Goal: Task Accomplishment & Management: Manage account settings

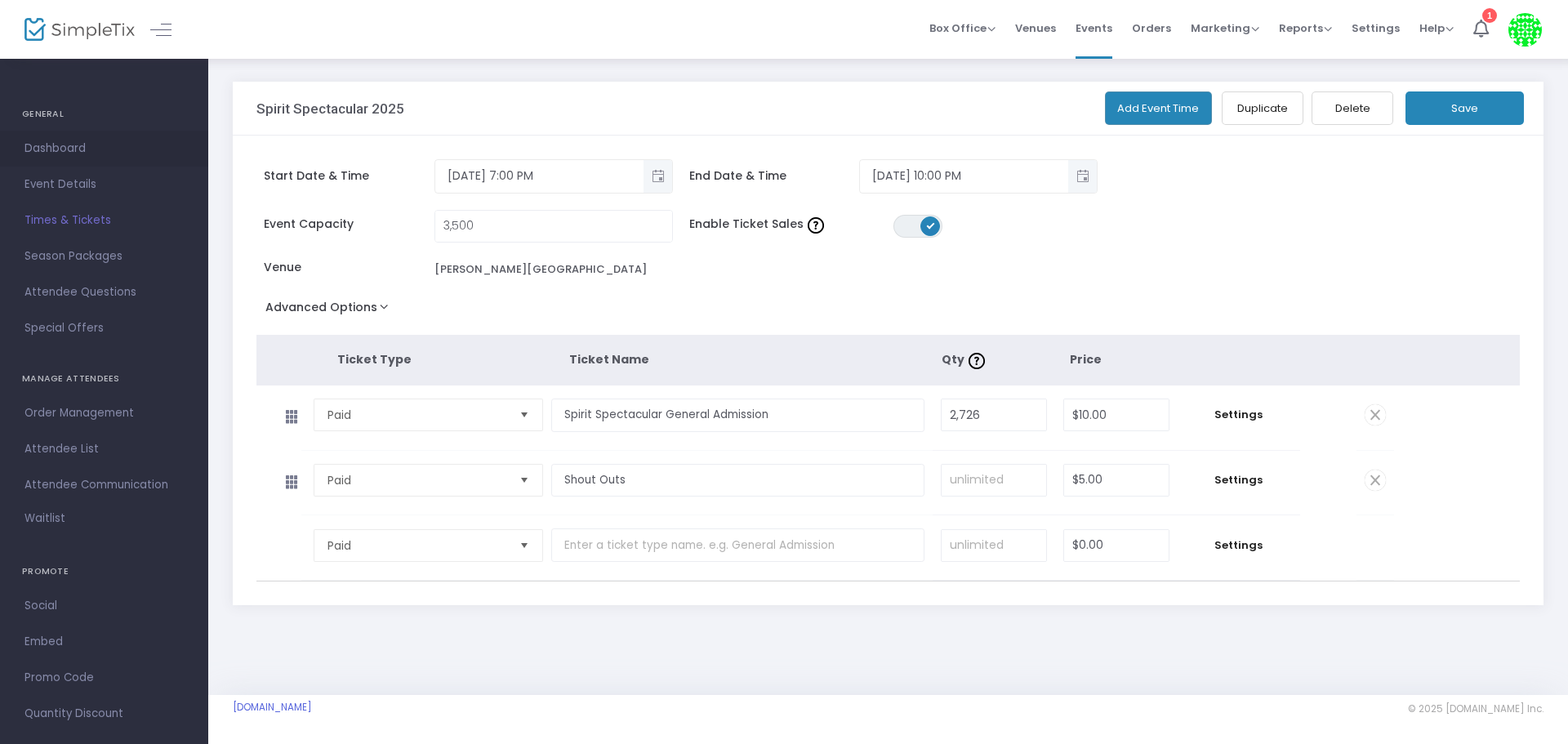
click at [64, 146] on span "Dashboard" at bounding box center [104, 149] width 159 height 21
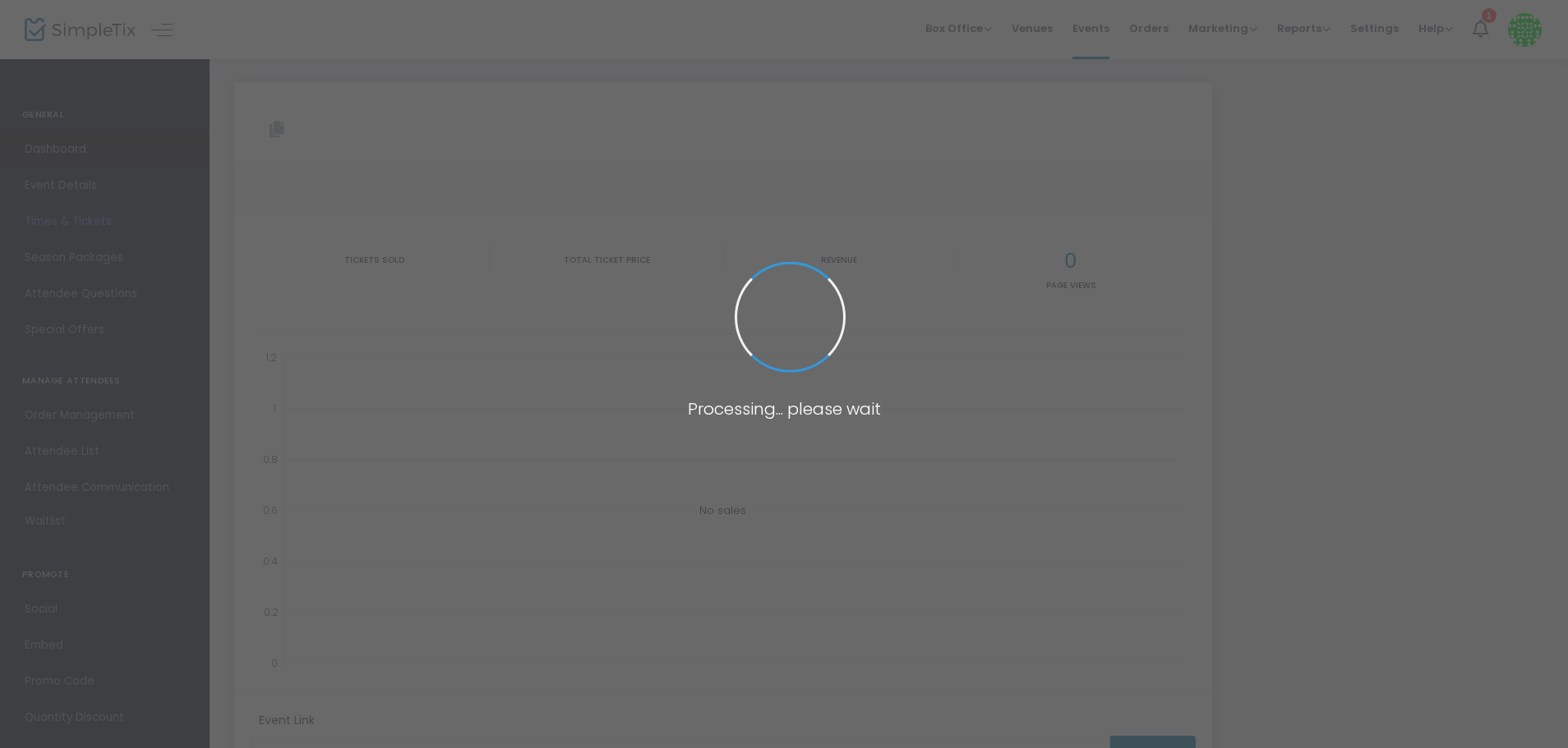
type input "[URL][DOMAIN_NAME]"
